Goal: Information Seeking & Learning: Learn about a topic

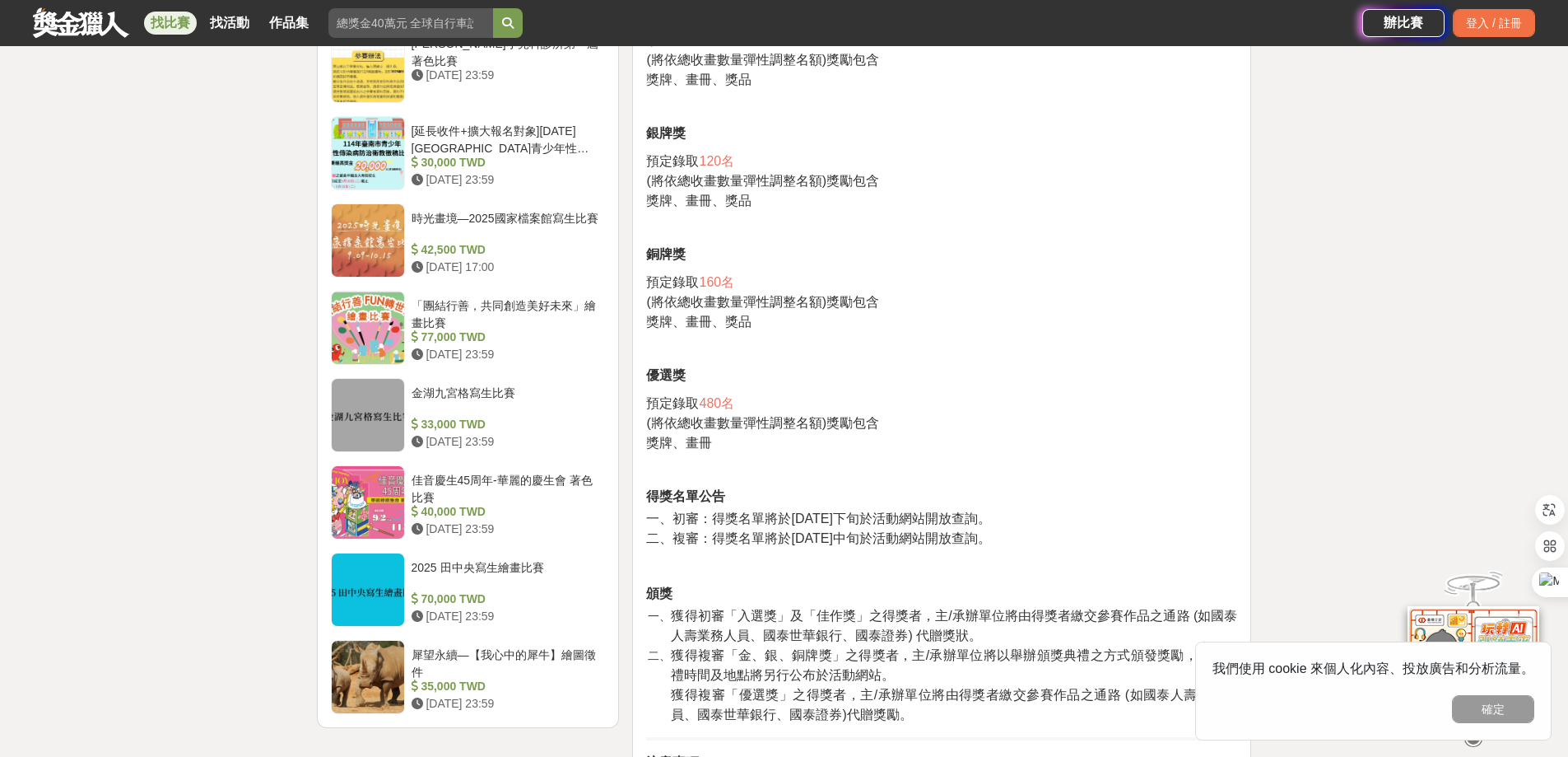
scroll to position [1730, 0]
drag, startPoint x: 1524, startPoint y: 707, endPoint x: 1139, endPoint y: 547, distance: 416.9
click at [1521, 704] on button "確定" at bounding box center [1493, 709] width 82 height 28
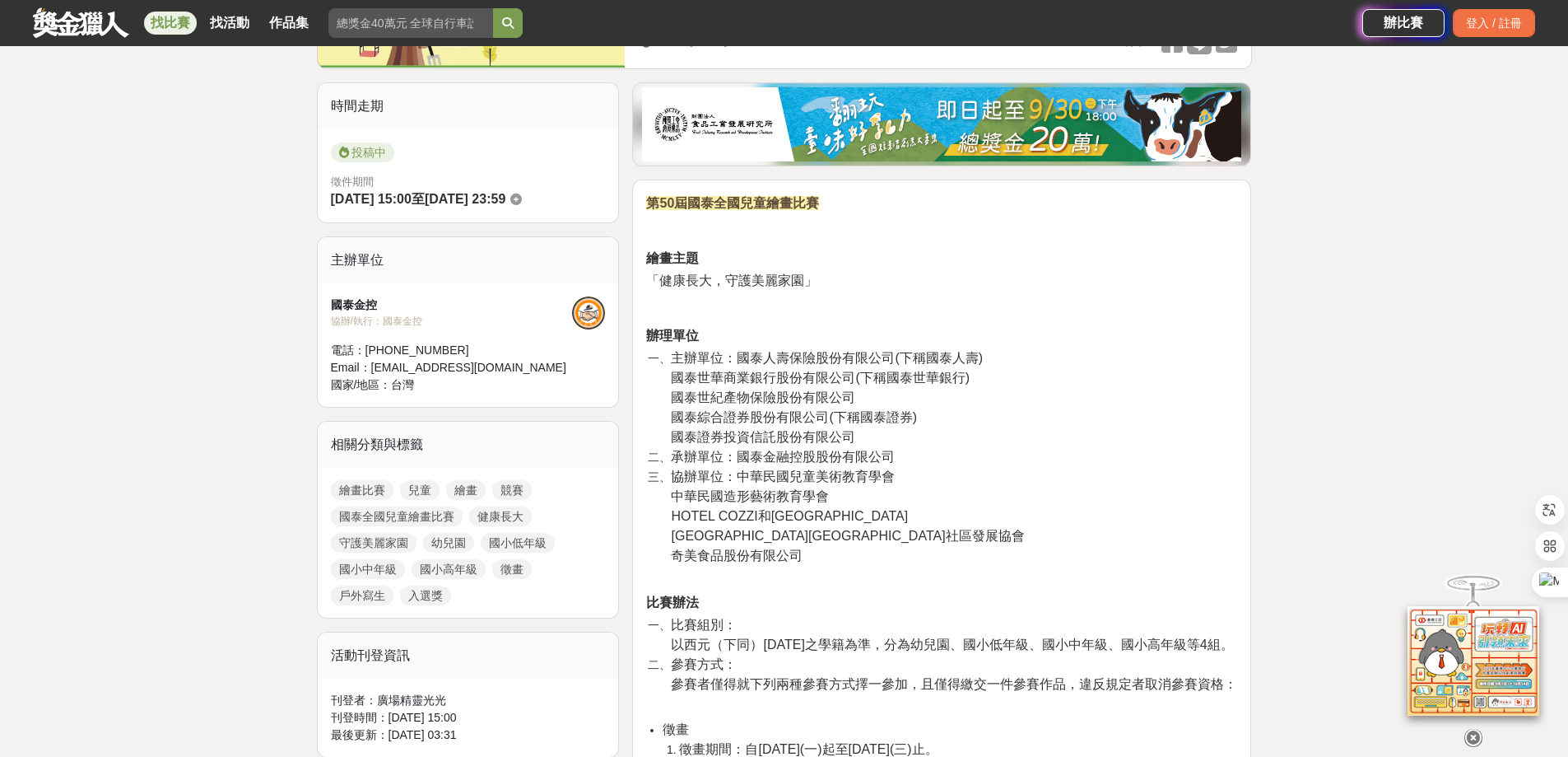
scroll to position [247, 0]
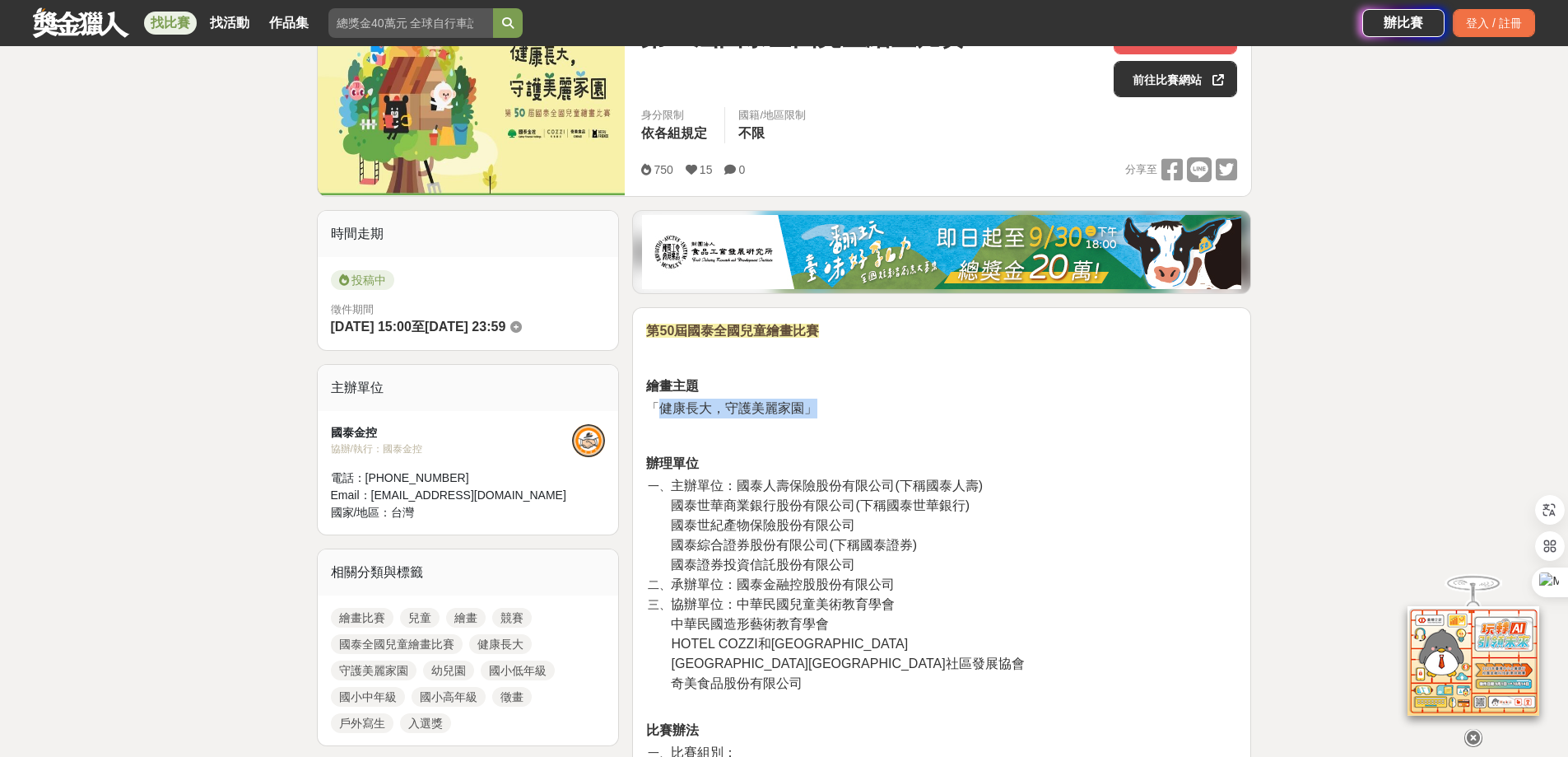
drag, startPoint x: 660, startPoint y: 405, endPoint x: 811, endPoint y: 406, distance: 151.0
click at [811, 406] on span "「健康長大，守護美麗家園」" at bounding box center [731, 408] width 172 height 14
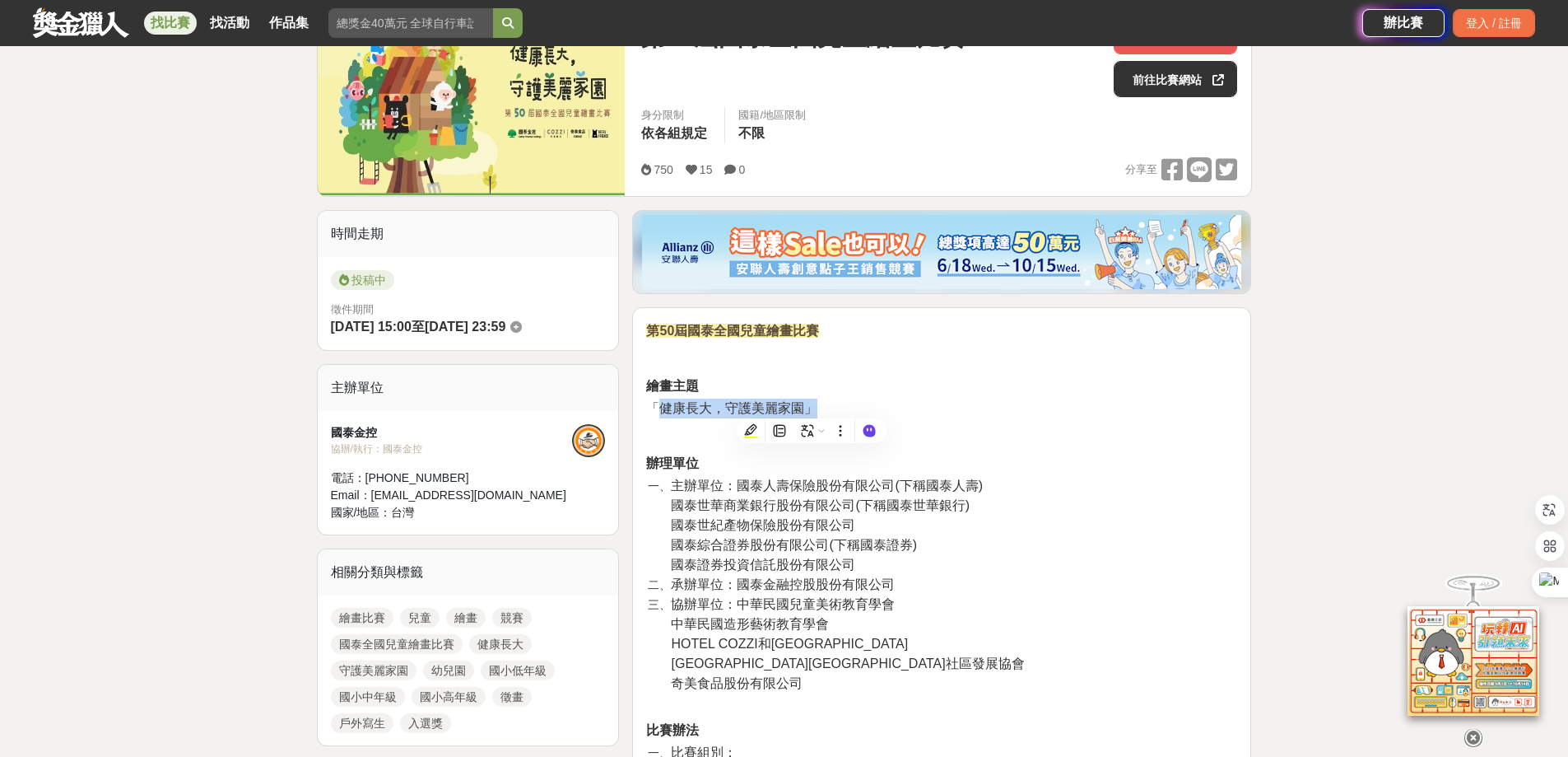
copy span "健康長大，守護美麗家園」"
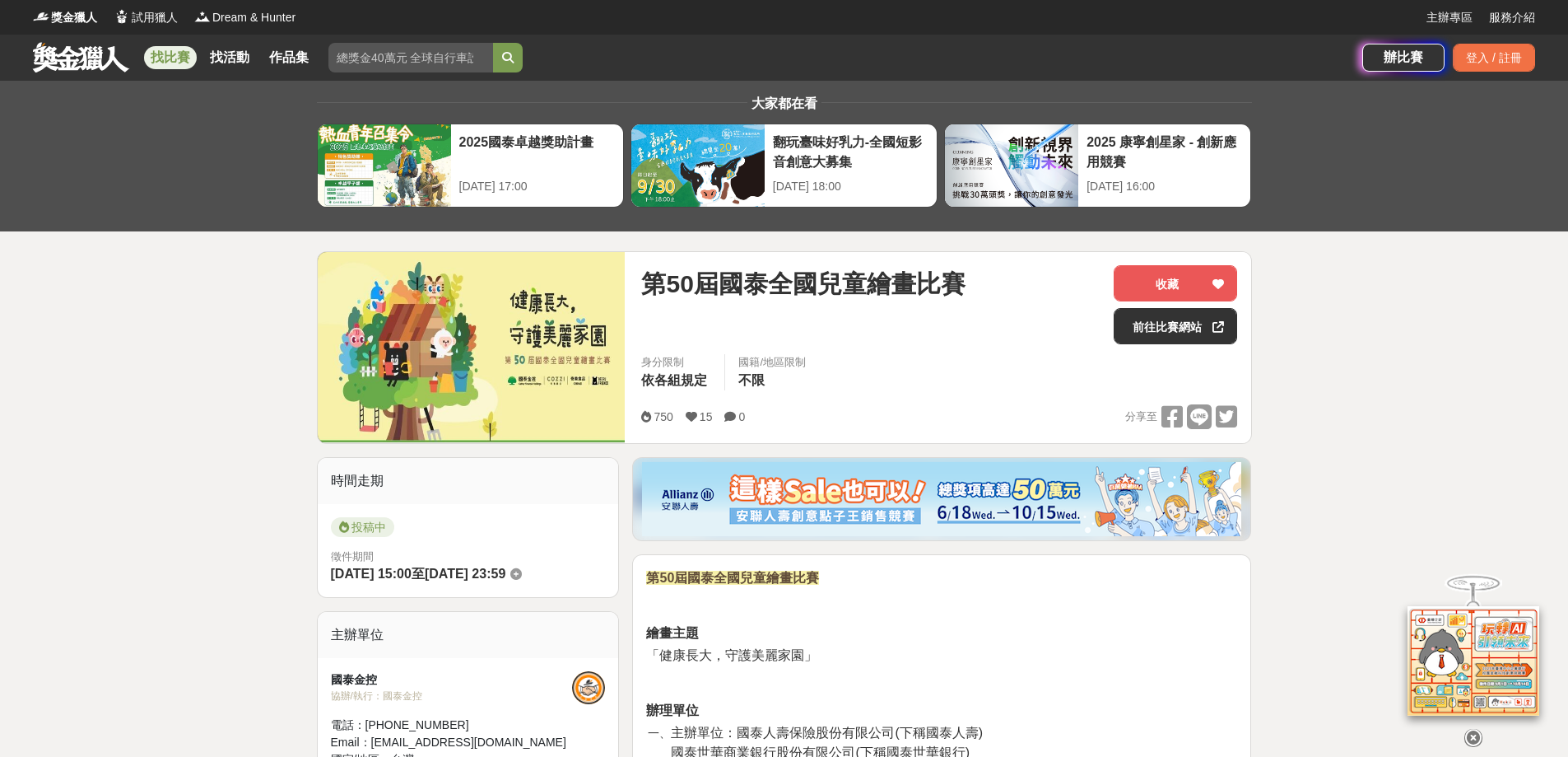
drag, startPoint x: 86, startPoint y: 353, endPoint x: 98, endPoint y: 232, distance: 121.6
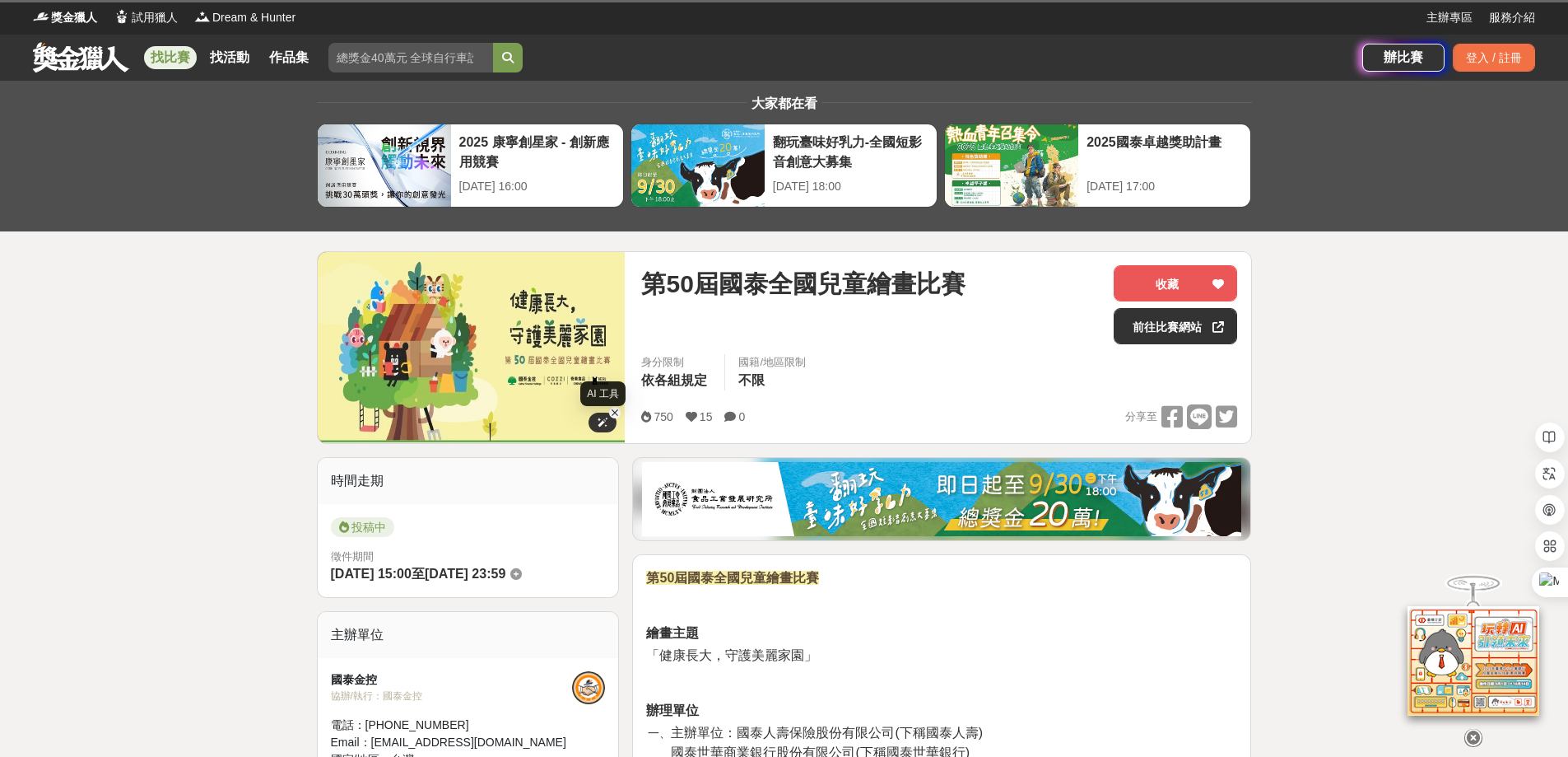
click at [606, 426] on icon at bounding box center [602, 422] width 12 height 12
click at [548, 349] on img at bounding box center [471, 346] width 307 height 190
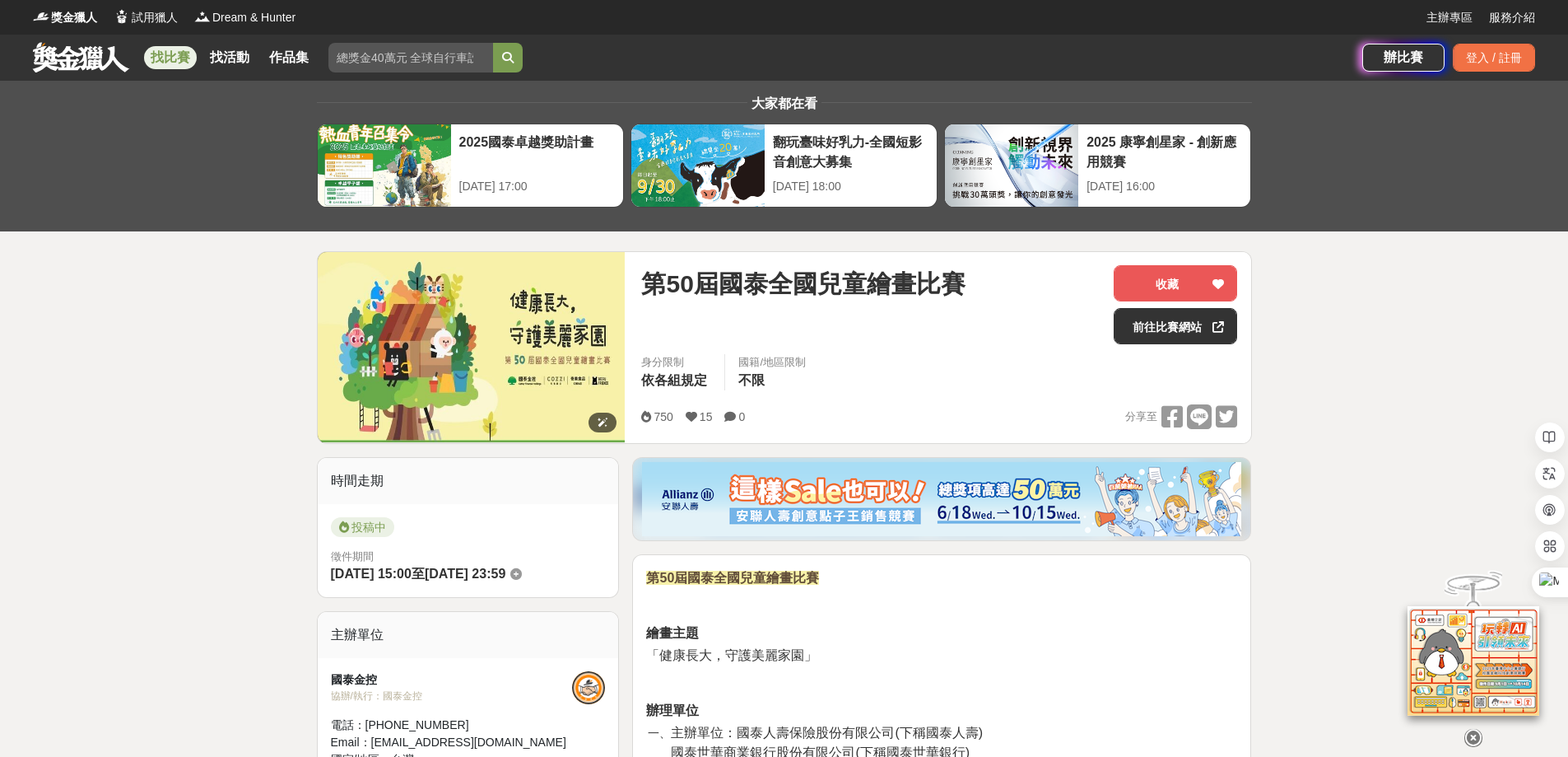
drag, startPoint x: 479, startPoint y: 299, endPoint x: 271, endPoint y: 130, distance: 268.0
click at [479, 297] on img at bounding box center [471, 346] width 307 height 190
